Goal: Transaction & Acquisition: Download file/media

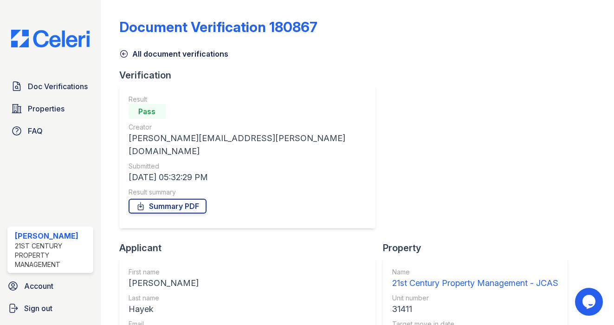
scroll to position [112, 0]
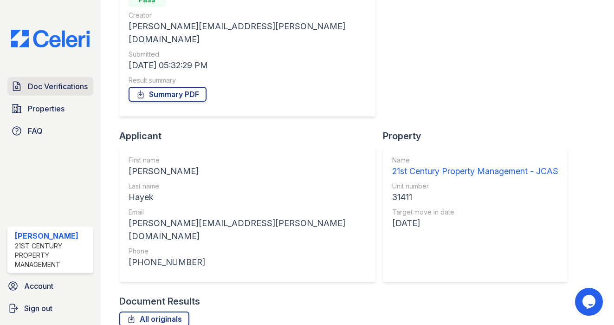
click at [63, 83] on span "Doc Verifications" at bounding box center [58, 86] width 60 height 11
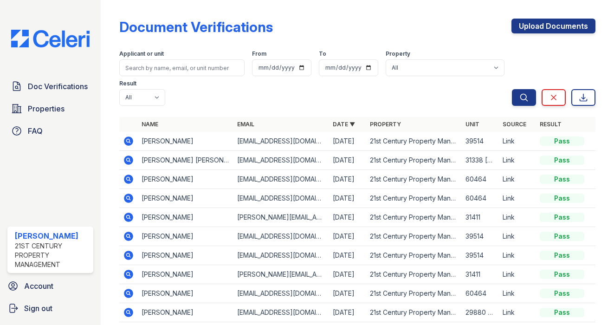
click at [128, 141] on icon at bounding box center [128, 140] width 2 height 2
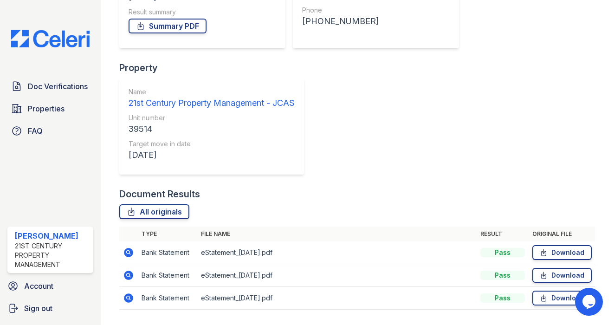
scroll to position [193, 0]
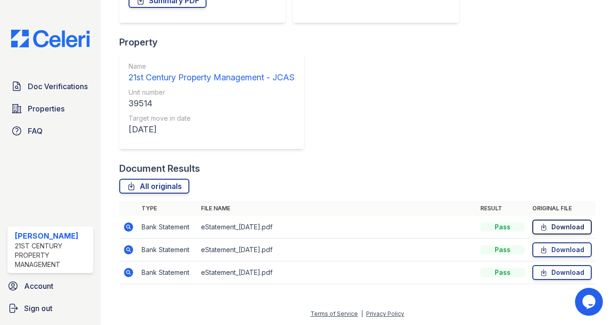
click at [567, 227] on link "Download" at bounding box center [562, 227] width 59 height 15
click at [556, 270] on link "Download" at bounding box center [562, 272] width 59 height 15
click at [556, 249] on link "Download" at bounding box center [562, 249] width 59 height 15
